Goal: Task Accomplishment & Management: Manage account settings

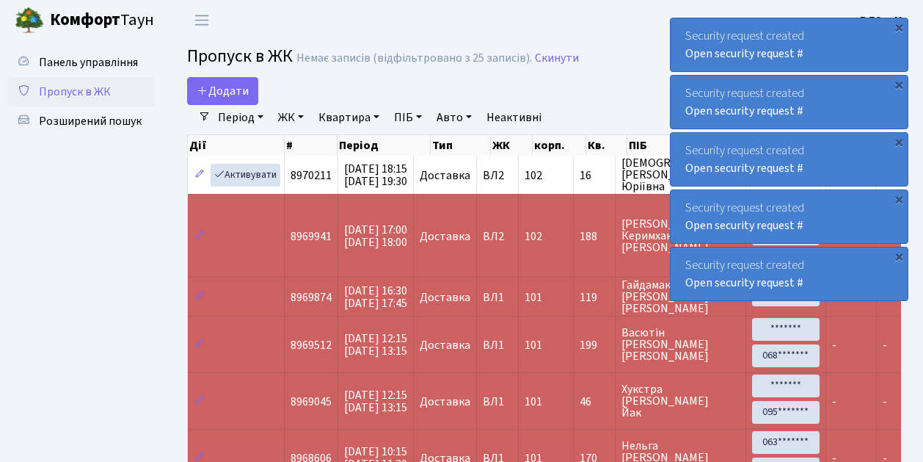
select select "25"
click at [87, 97] on span "Пропуск в ЖК" at bounding box center [75, 92] width 72 height 16
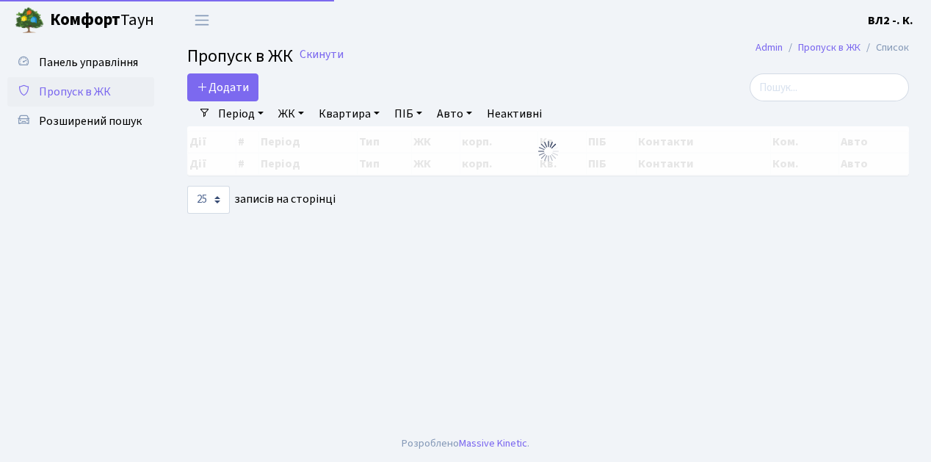
select select "25"
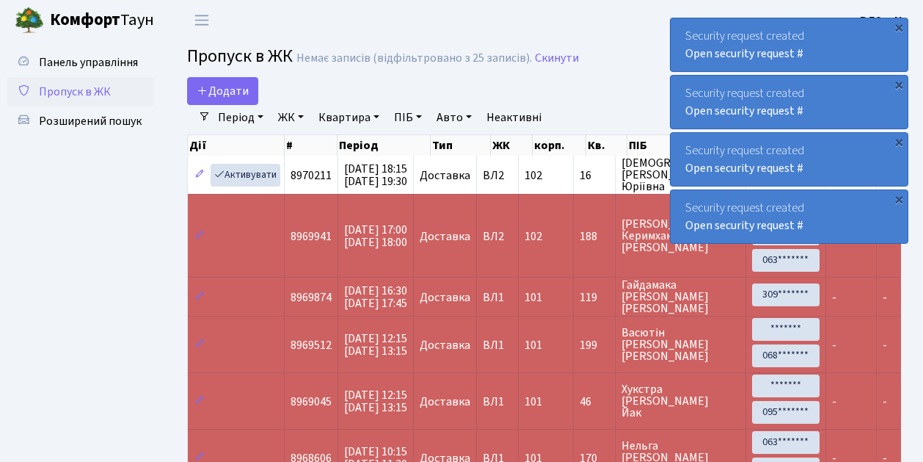
click at [95, 96] on span "Пропуск в ЖК" at bounding box center [75, 92] width 72 height 16
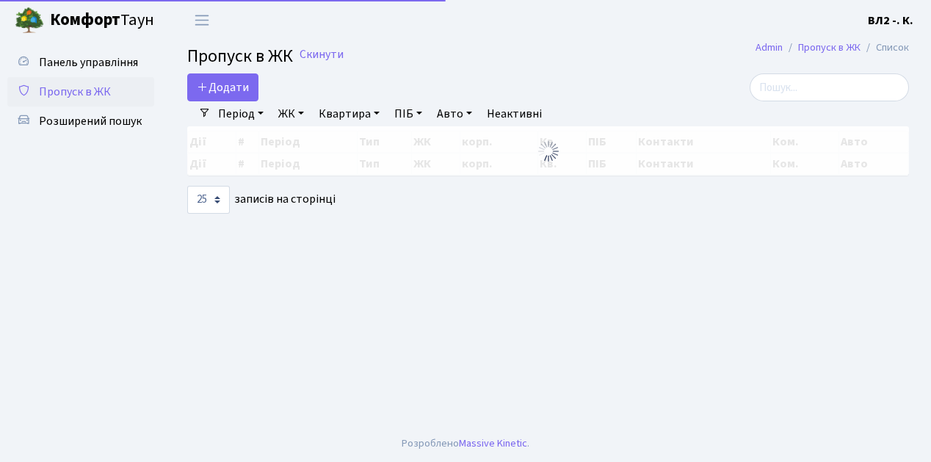
select select "25"
